Goal: Transaction & Acquisition: Purchase product/service

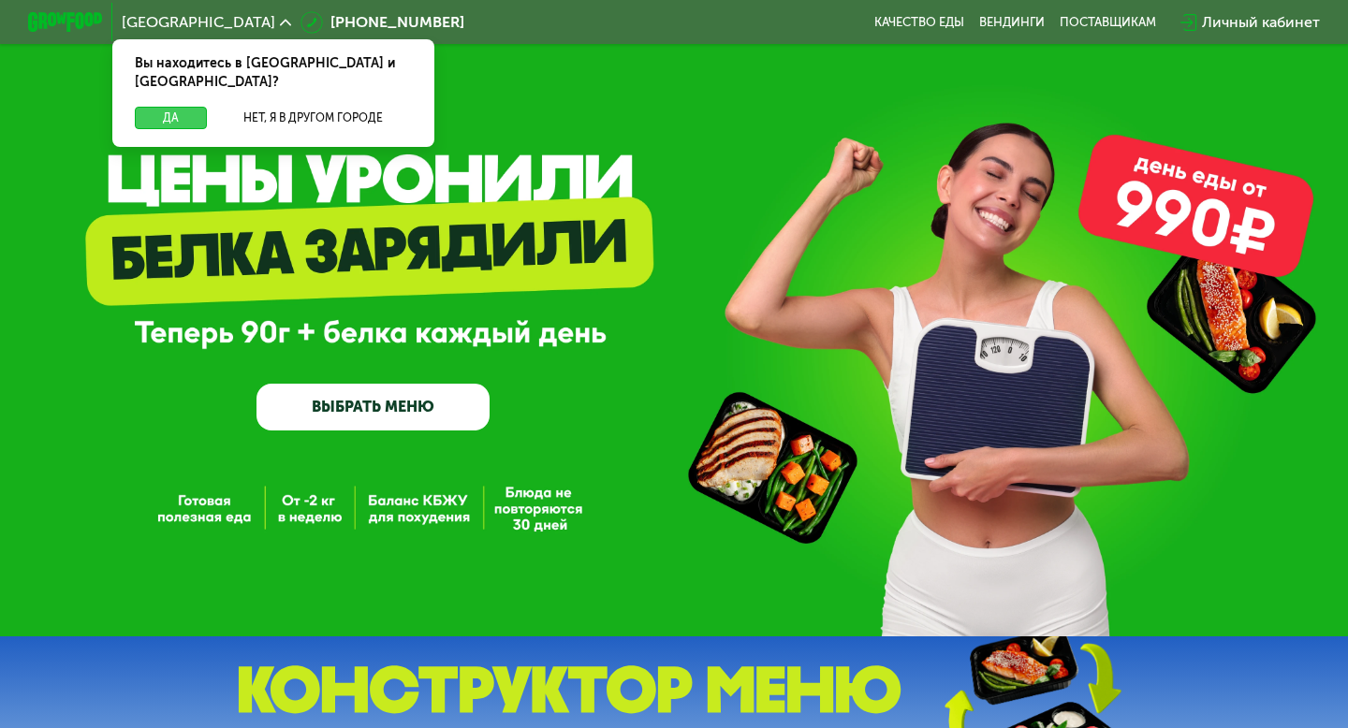
click at [186, 107] on button "Да" at bounding box center [171, 118] width 72 height 22
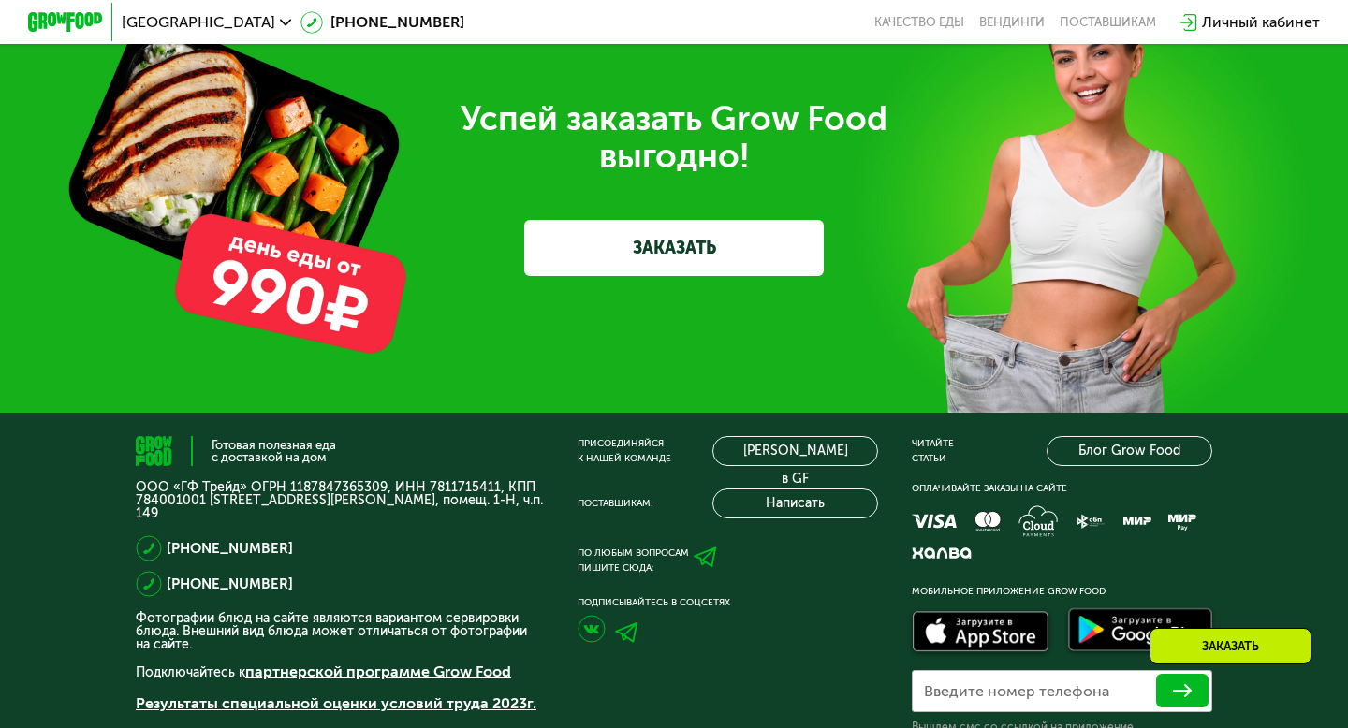
scroll to position [5578, 0]
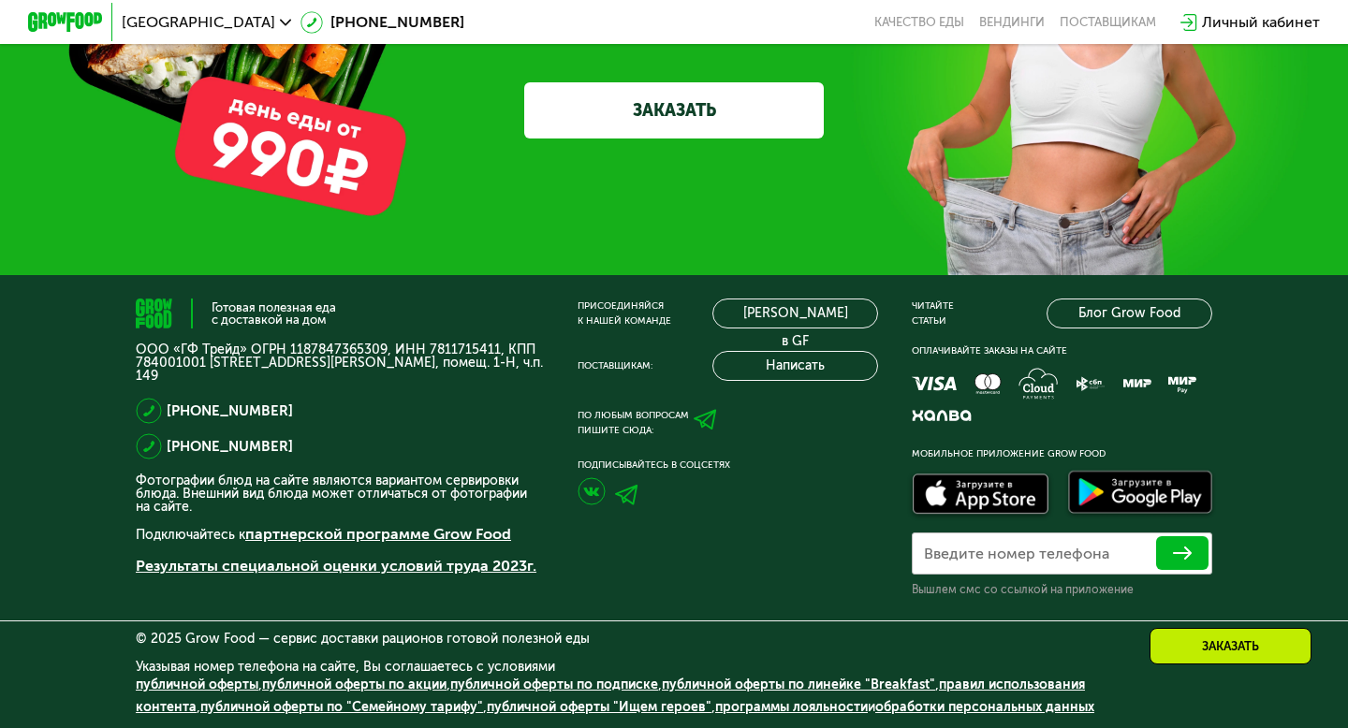
click at [1194, 655] on div "Заказать" at bounding box center [1230, 646] width 162 height 37
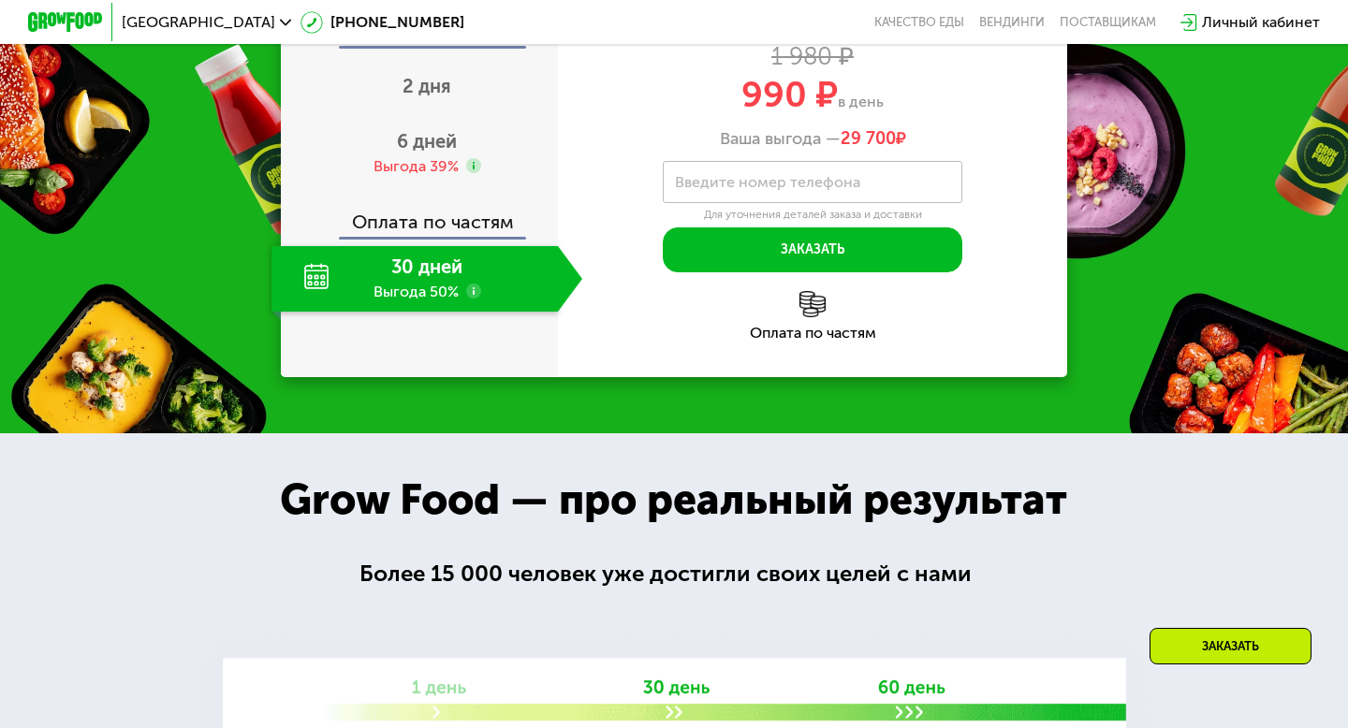
scroll to position [1857, 0]
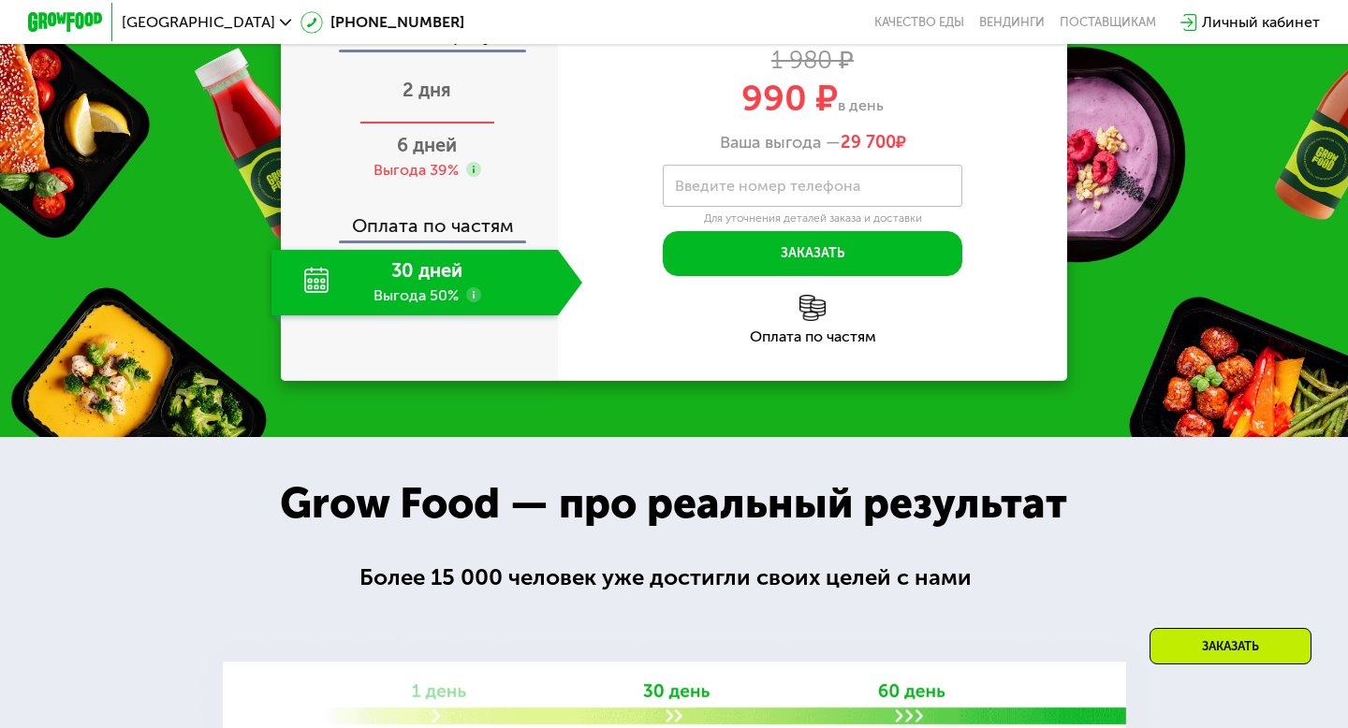
click at [441, 101] on span "2 дня" at bounding box center [427, 90] width 49 height 22
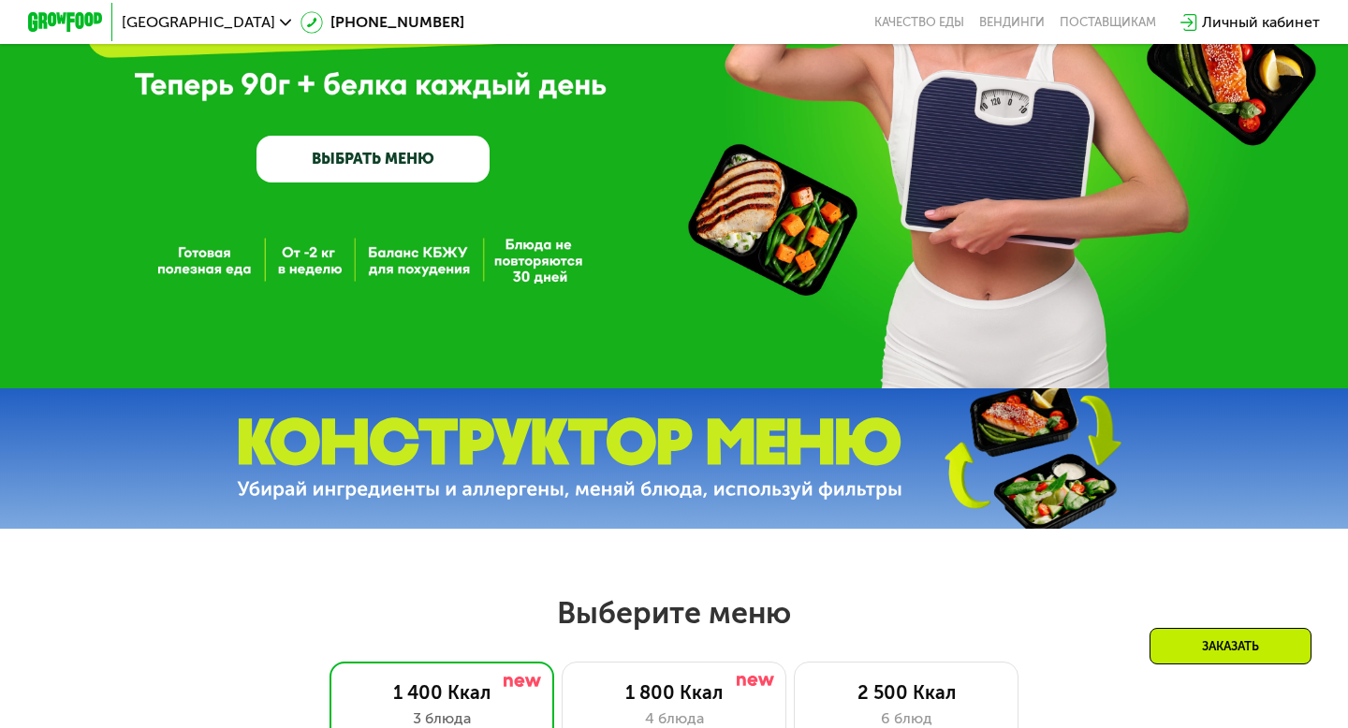
scroll to position [0, 0]
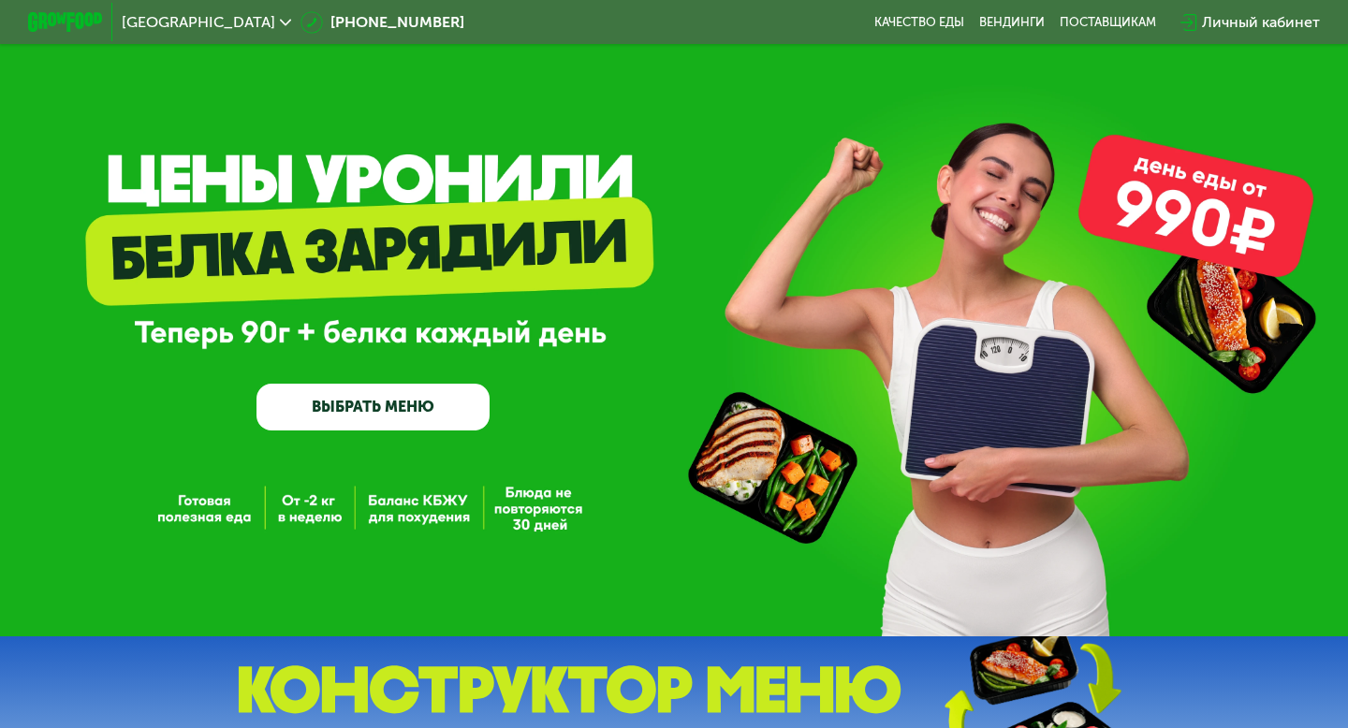
click at [412, 413] on link "ВЫБРАТЬ МЕНЮ" at bounding box center [372, 407] width 233 height 47
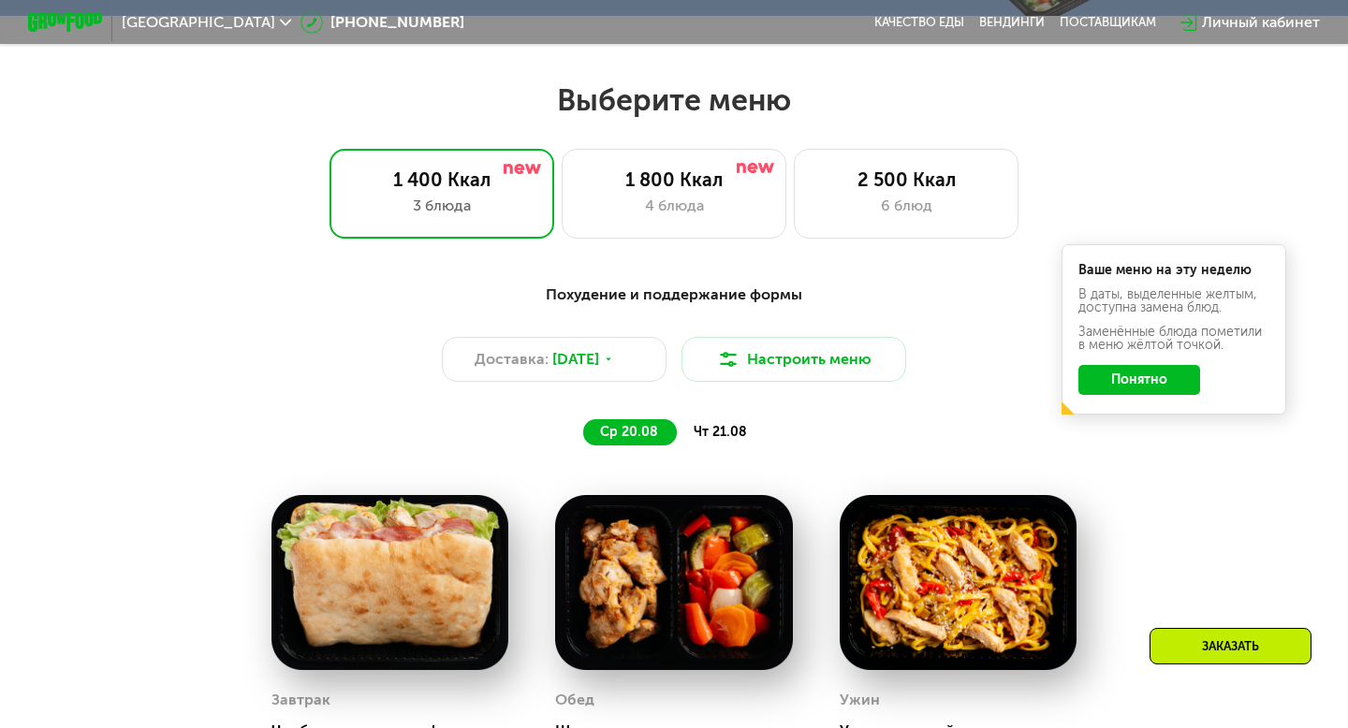
scroll to position [798, 0]
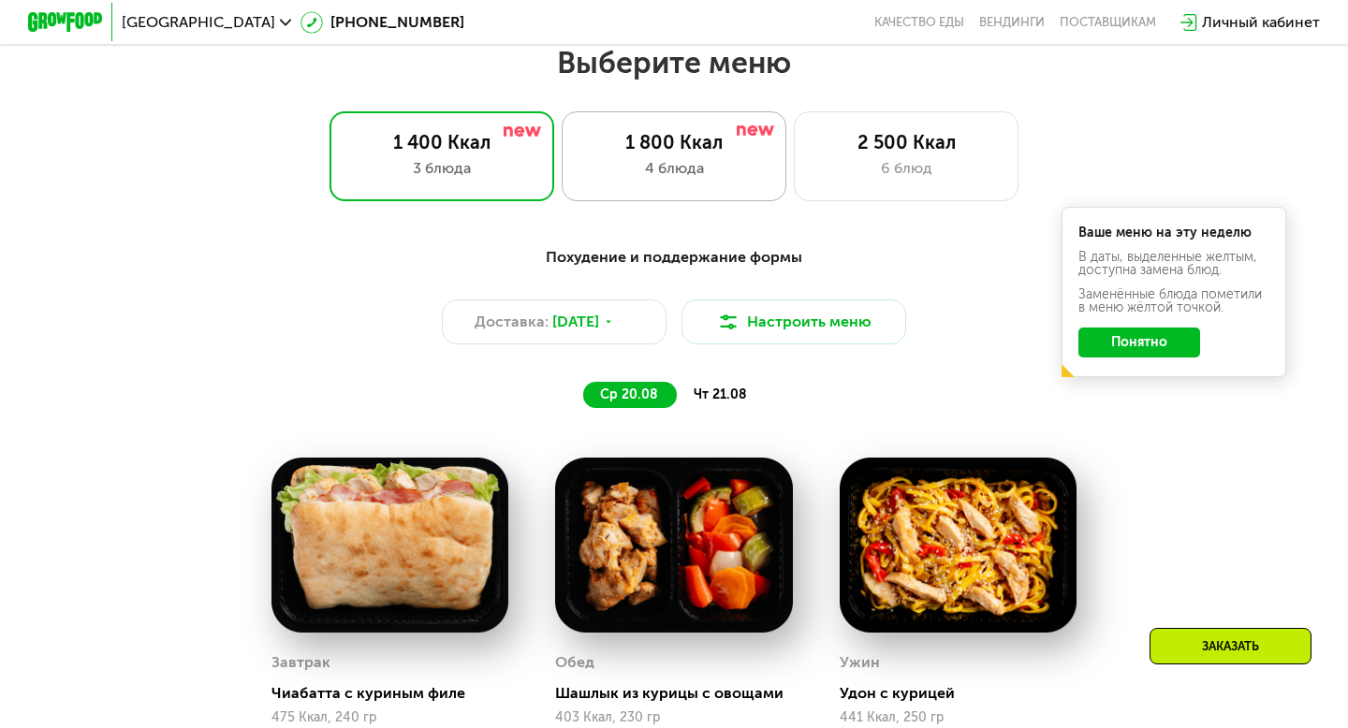
click at [672, 141] on div "1 800 Ккал" at bounding box center [673, 142] width 185 height 22
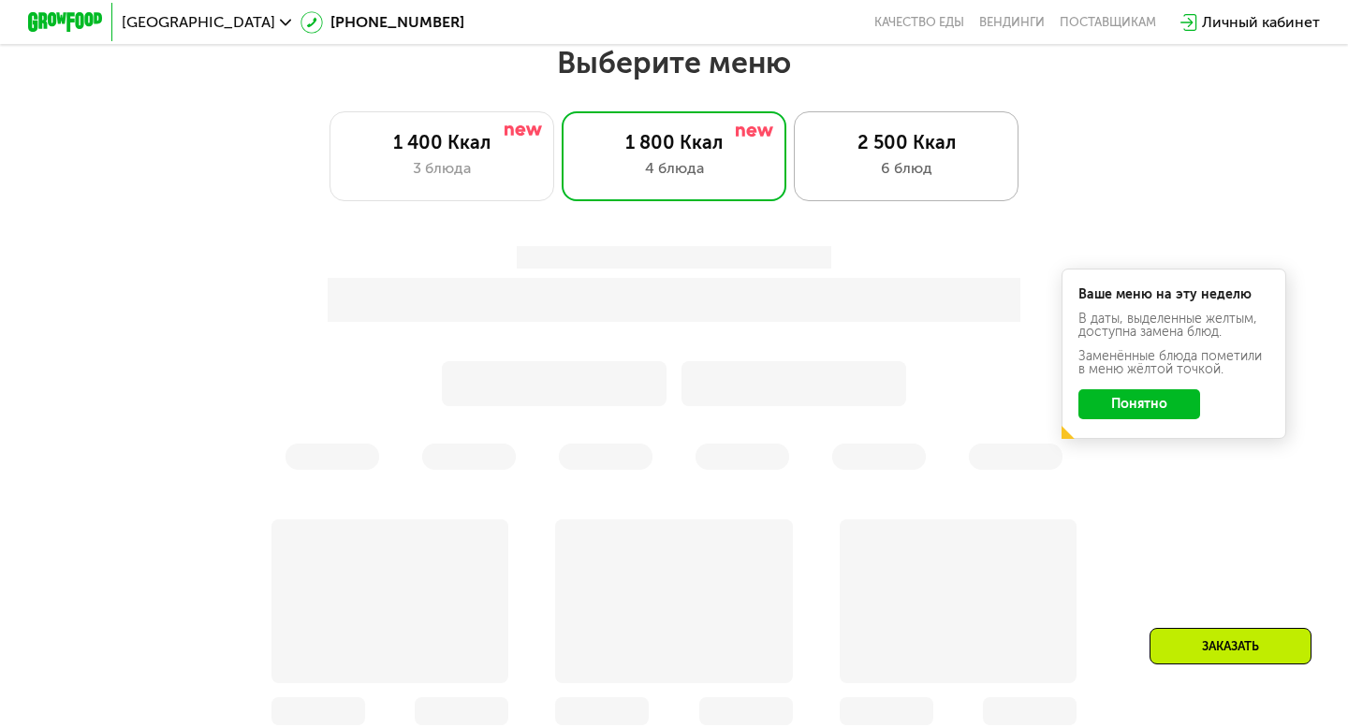
click at [879, 140] on div "2 500 Ккал" at bounding box center [905, 142] width 185 height 22
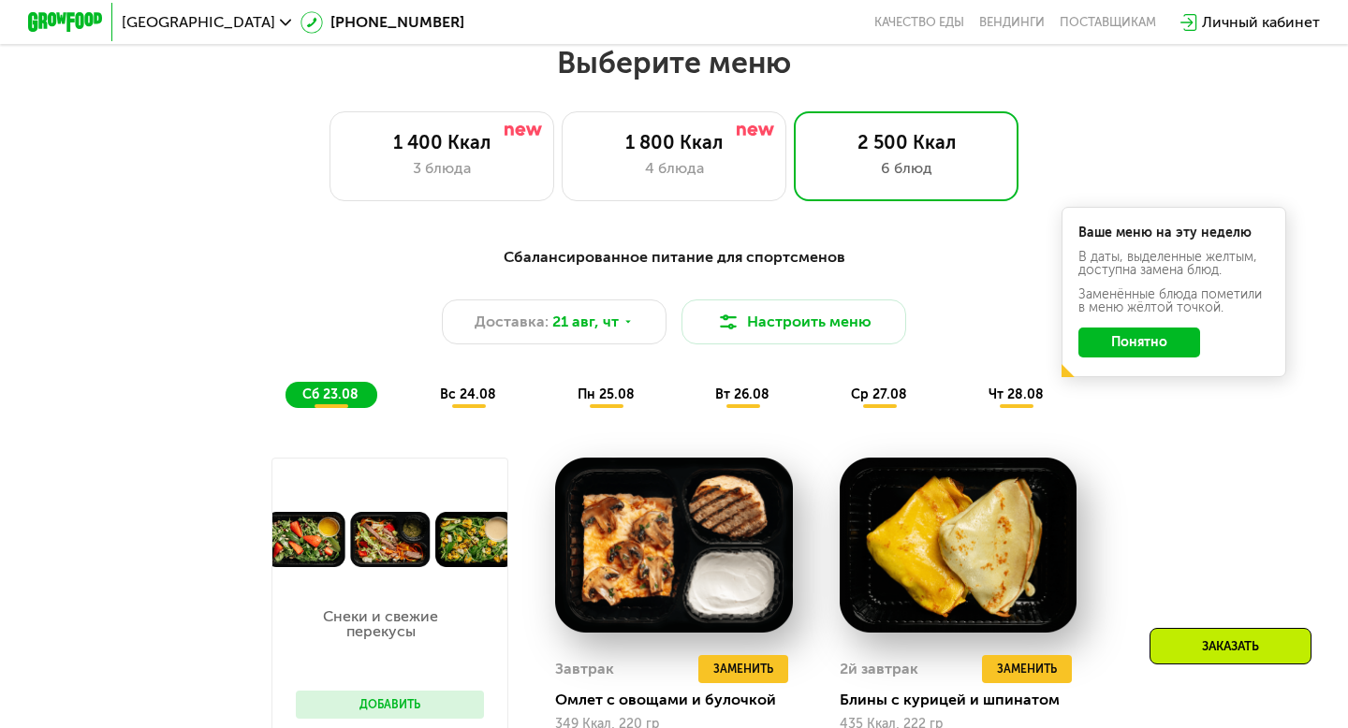
click at [1162, 336] on button "Понятно" at bounding box center [1139, 343] width 122 height 30
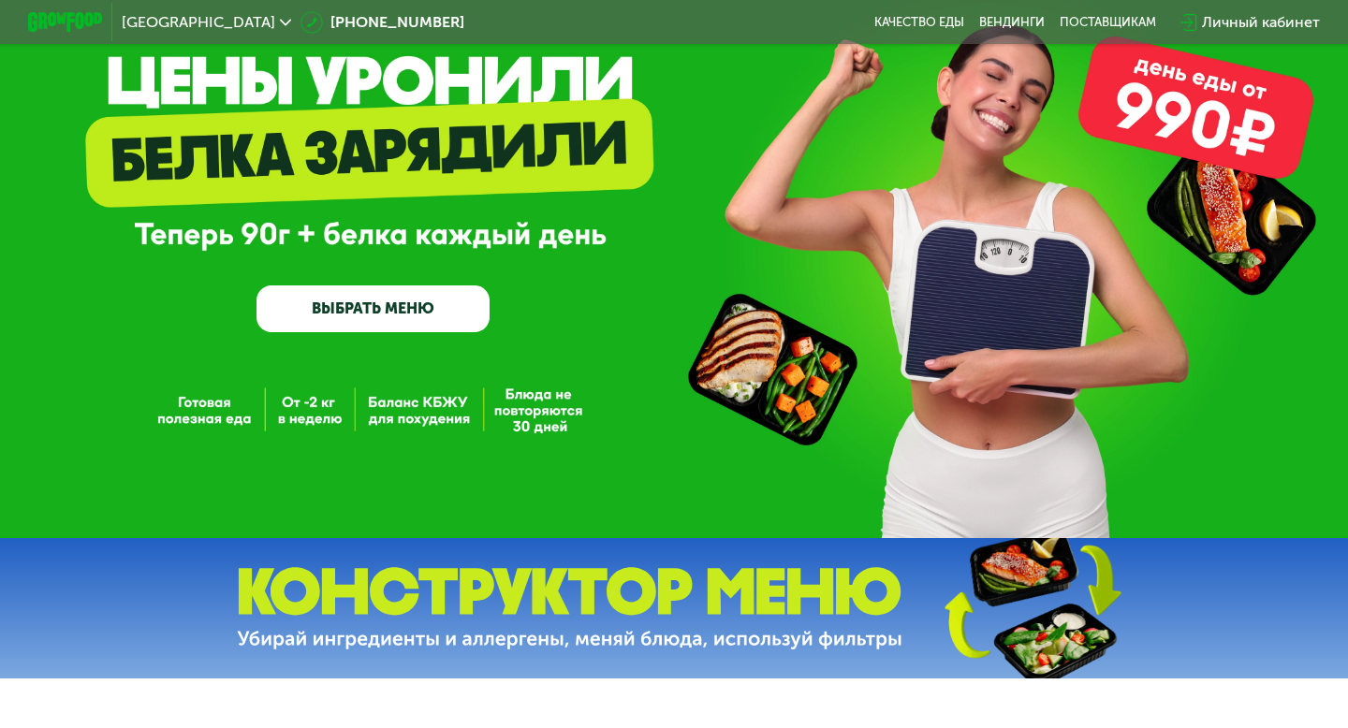
scroll to position [0, 0]
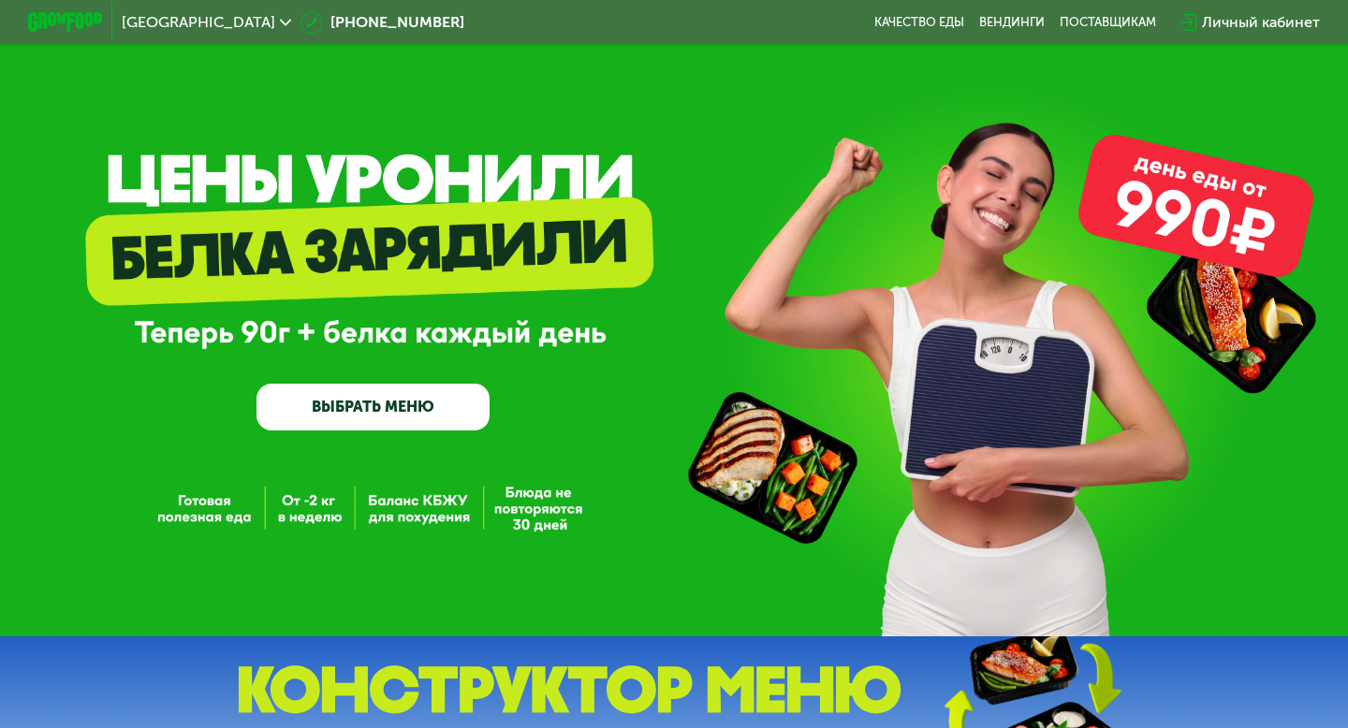
click at [178, 24] on div "[GEOGRAPHIC_DATA]" at bounding box center [206, 22] width 169 height 15
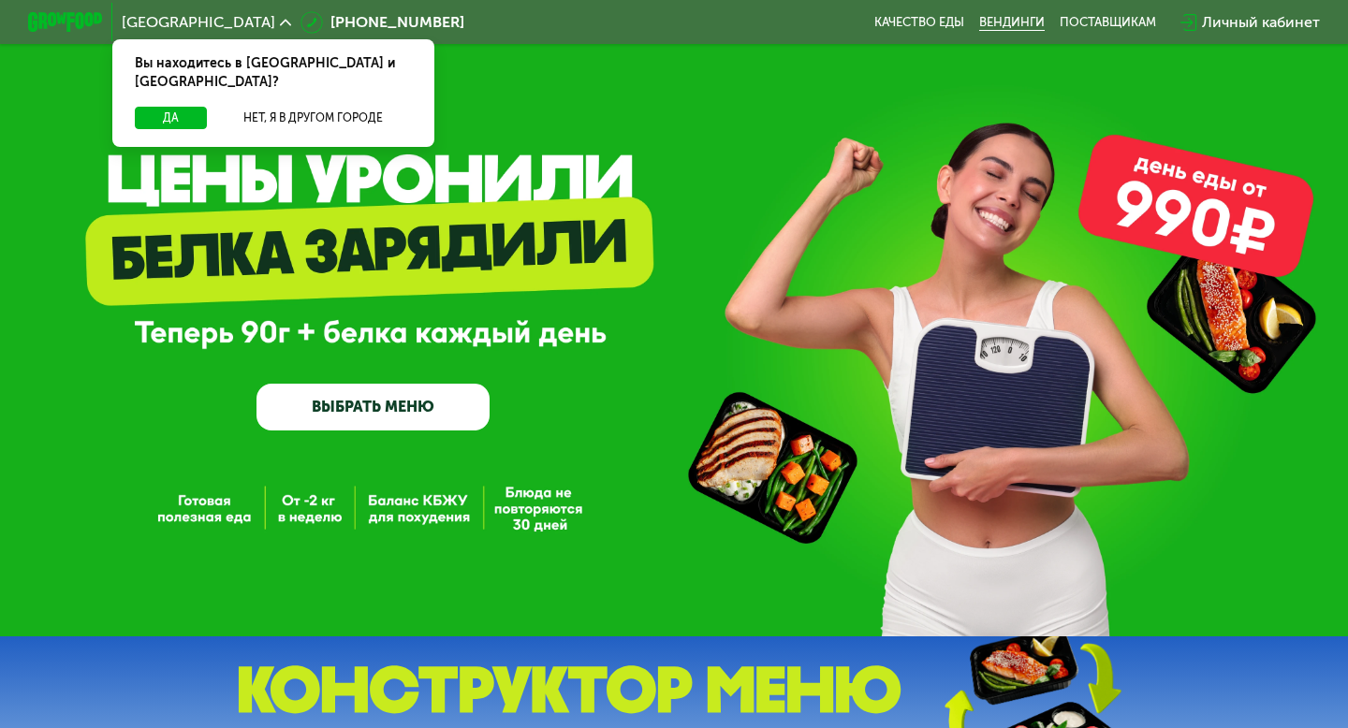
click at [1009, 22] on link "Вендинги" at bounding box center [1012, 22] width 66 height 15
